Goal: Use online tool/utility: Utilize a website feature to perform a specific function

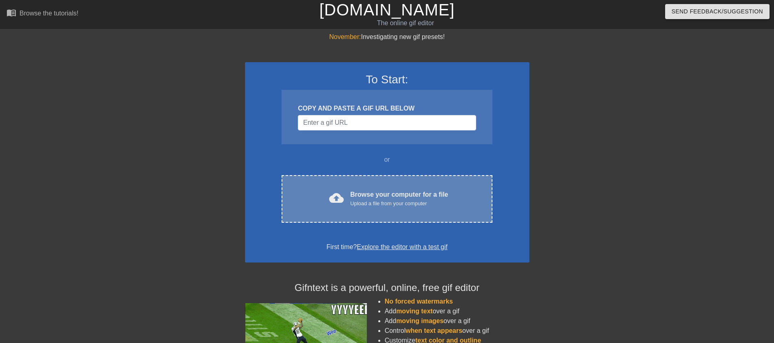
click at [383, 205] on div "Upload a file from your computer" at bounding box center [399, 203] width 98 height 8
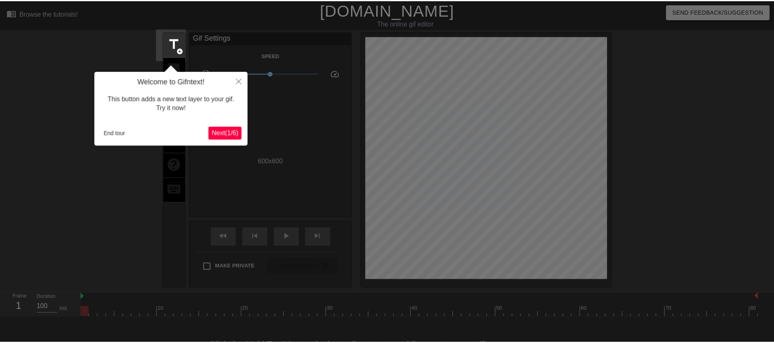
scroll to position [20, 0]
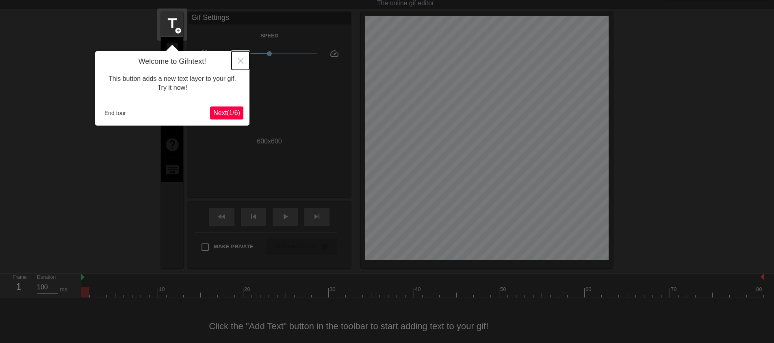
click at [240, 61] on icon "Close" at bounding box center [241, 61] width 6 height 6
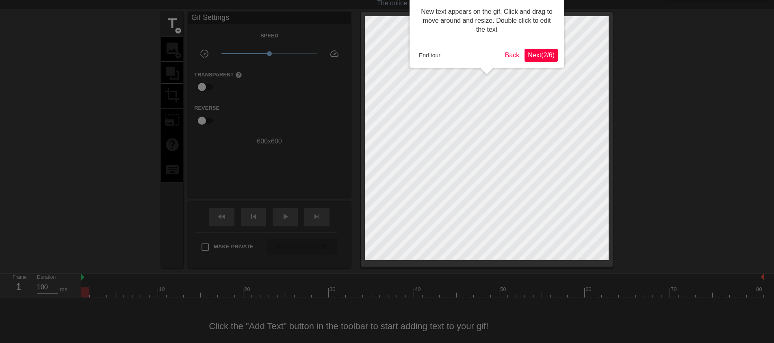
scroll to position [0, 0]
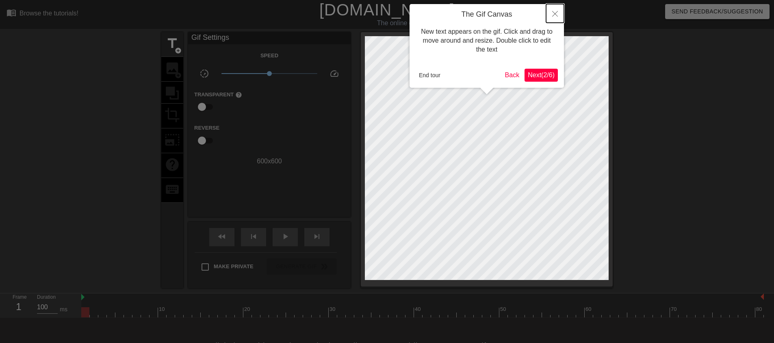
click at [553, 13] on icon "Close" at bounding box center [555, 14] width 6 height 6
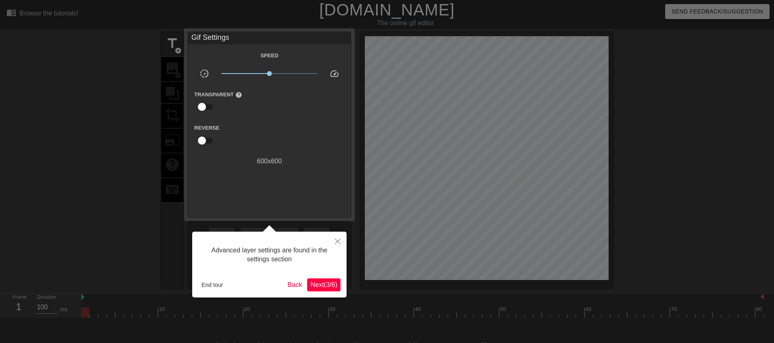
scroll to position [20, 0]
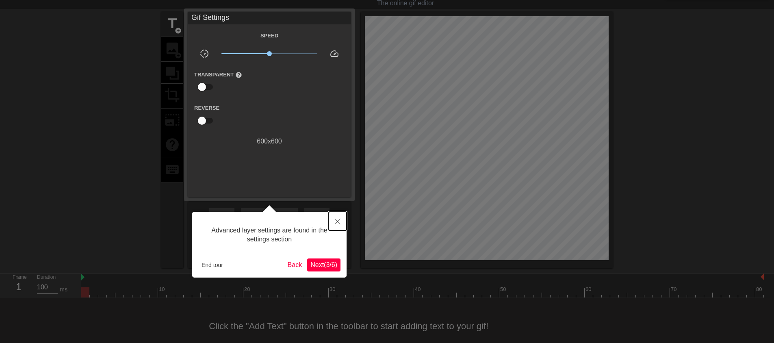
click at [336, 222] on icon "Close" at bounding box center [338, 222] width 6 height 6
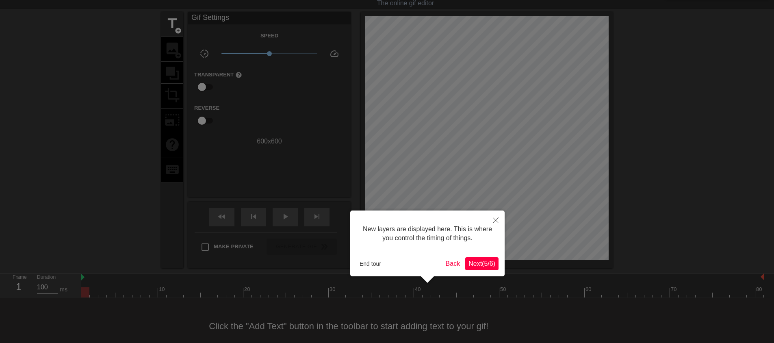
scroll to position [7, 0]
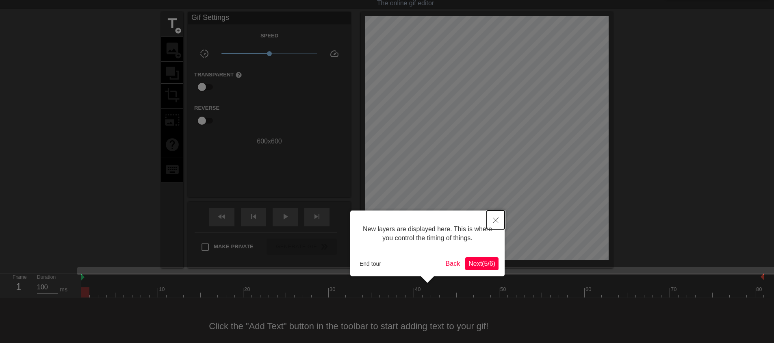
click at [498, 221] on button "Close" at bounding box center [496, 219] width 18 height 19
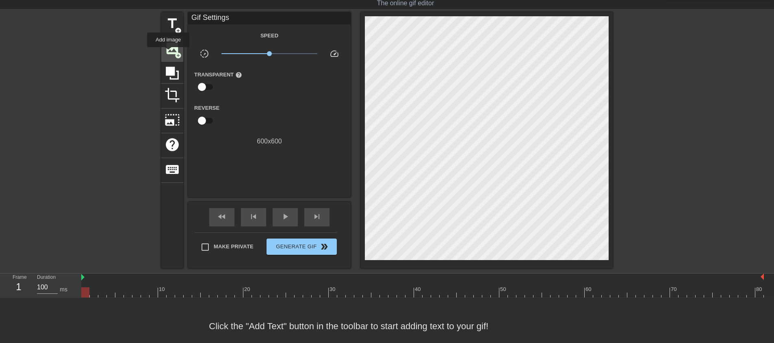
click at [168, 53] on span "image" at bounding box center [171, 48] width 15 height 15
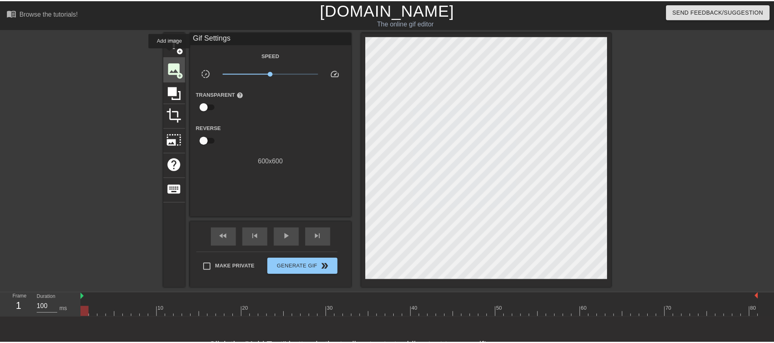
scroll to position [0, 0]
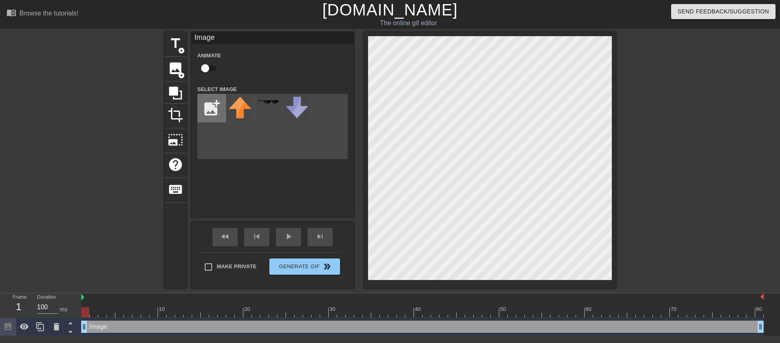
click at [215, 111] on input "file" at bounding box center [212, 108] width 28 height 28
type input "C:\fakepath\flamingtext_com-108861837.gif"
click at [248, 110] on div at bounding box center [240, 108] width 28 height 28
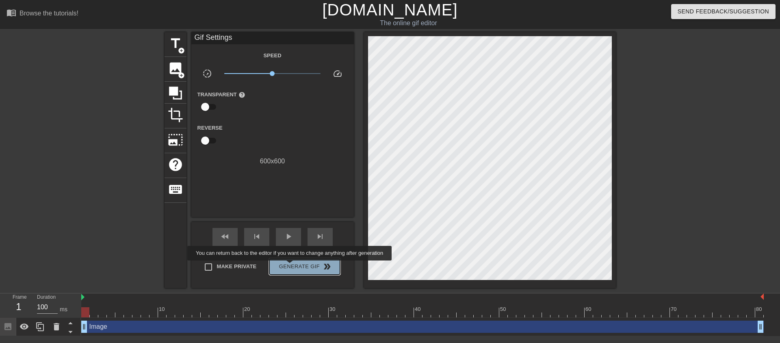
click at [290, 266] on span "Generate Gif double_arrow" at bounding box center [305, 267] width 64 height 10
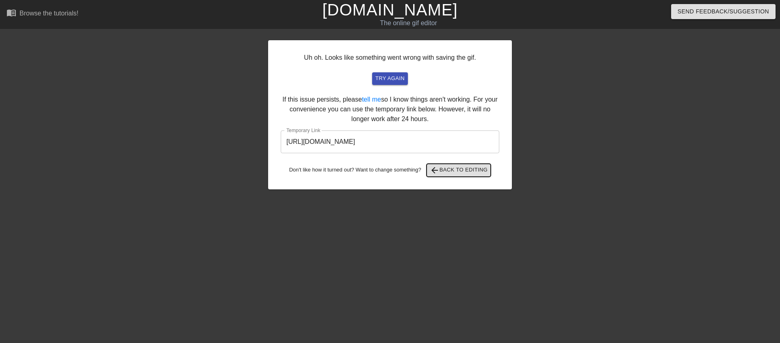
click at [448, 172] on span "arrow_back Back to Editing" at bounding box center [459, 170] width 58 height 10
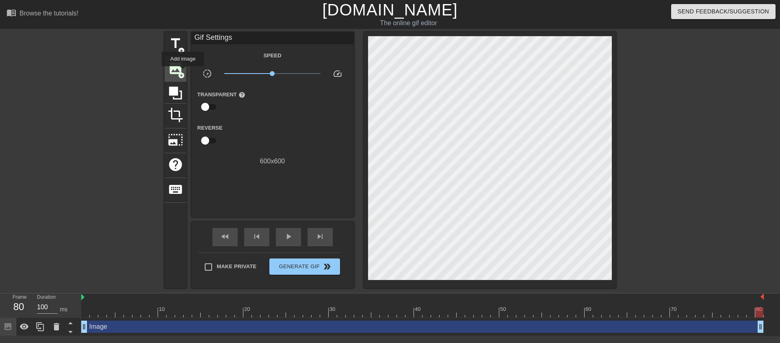
click at [183, 72] on span "add_circle" at bounding box center [181, 75] width 7 height 7
